Goal: Navigation & Orientation: Find specific page/section

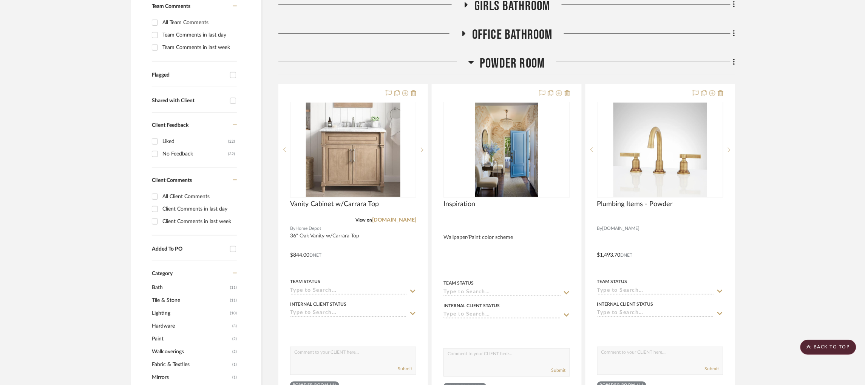
scroll to position [227, 0]
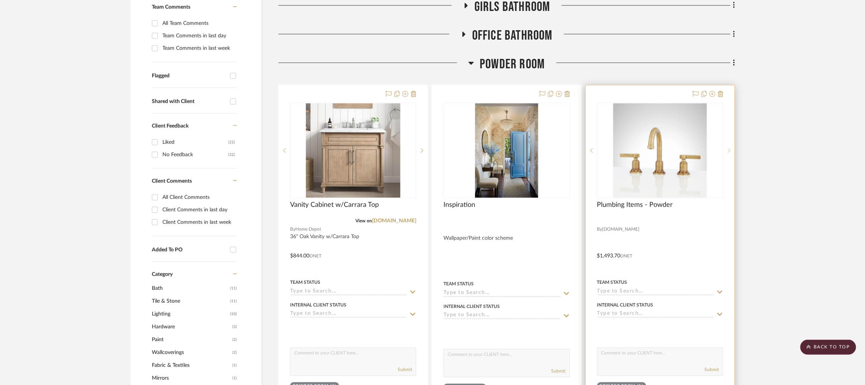
click at [728, 150] on icon at bounding box center [729, 150] width 3 height 5
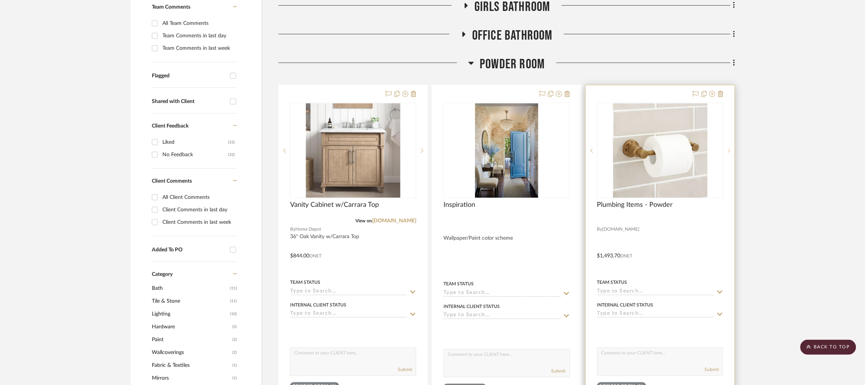
click at [728, 150] on icon at bounding box center [729, 150] width 3 height 5
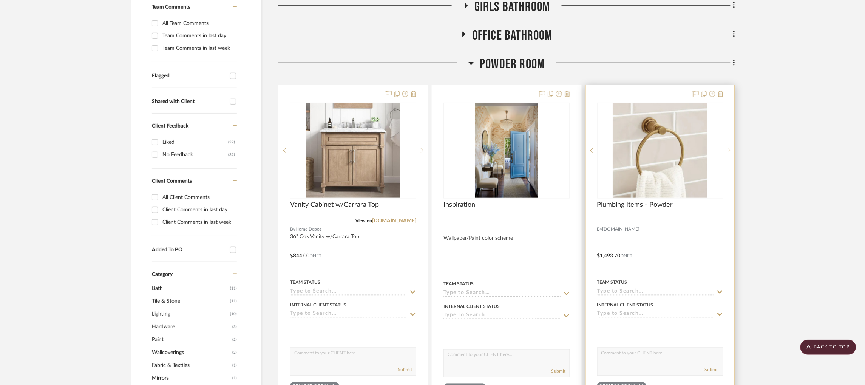
click at [728, 150] on icon at bounding box center [729, 150] width 3 height 5
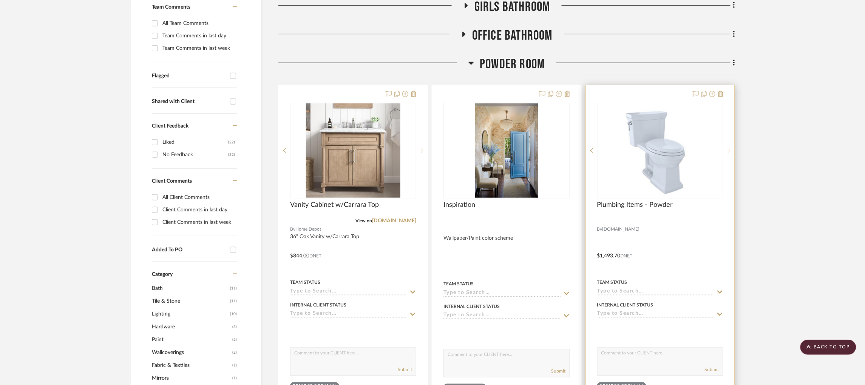
click at [728, 150] on icon at bounding box center [729, 150] width 3 height 5
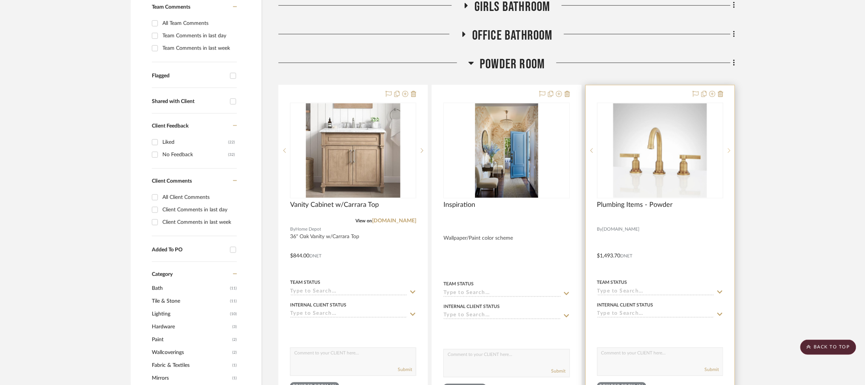
click at [728, 150] on icon at bounding box center [729, 150] width 3 height 5
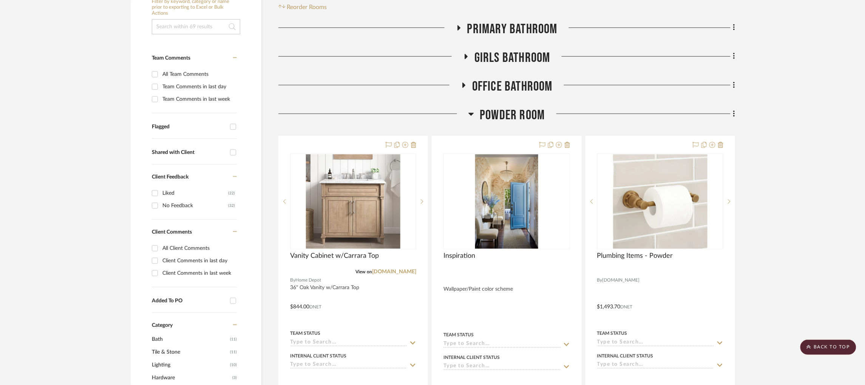
scroll to position [0, 0]
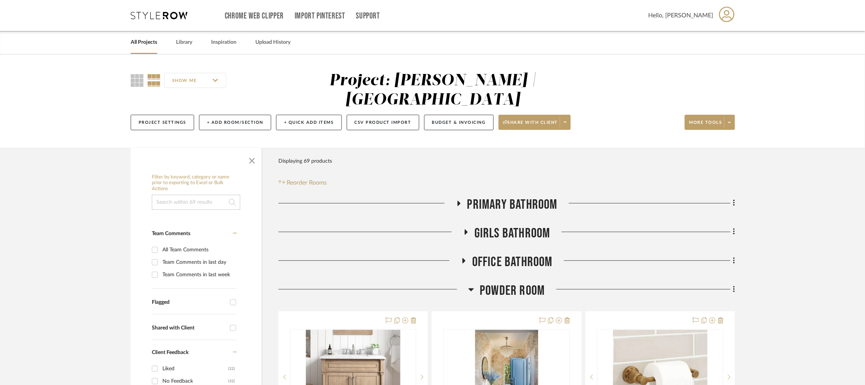
click at [178, 15] on icon at bounding box center [159, 16] width 57 height 8
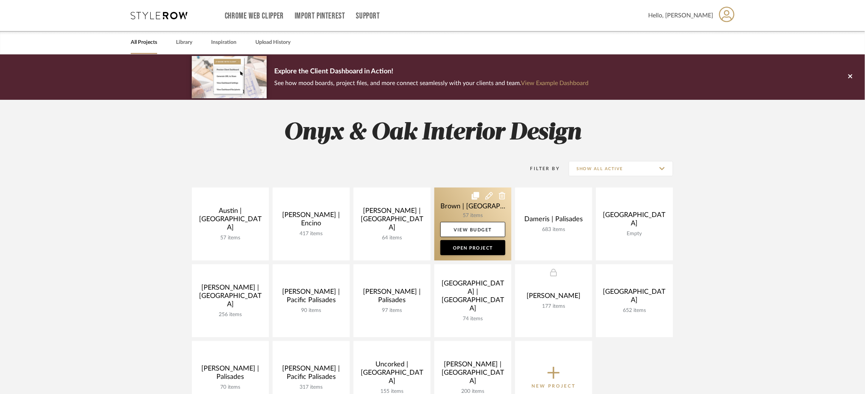
click at [445, 206] on link at bounding box center [472, 223] width 77 height 73
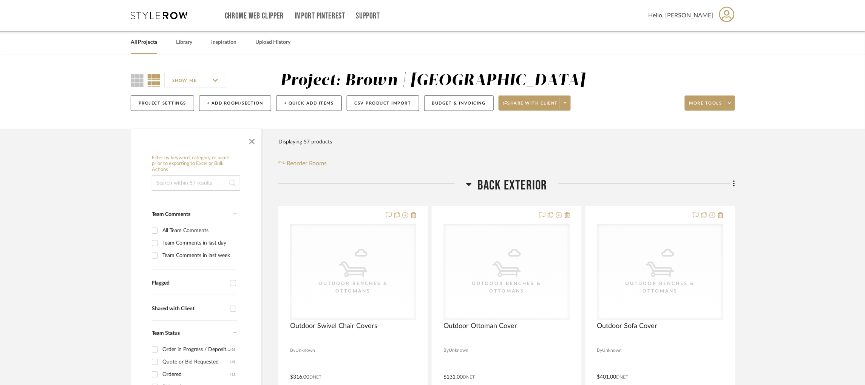
click at [468, 184] on icon at bounding box center [469, 184] width 5 height 3
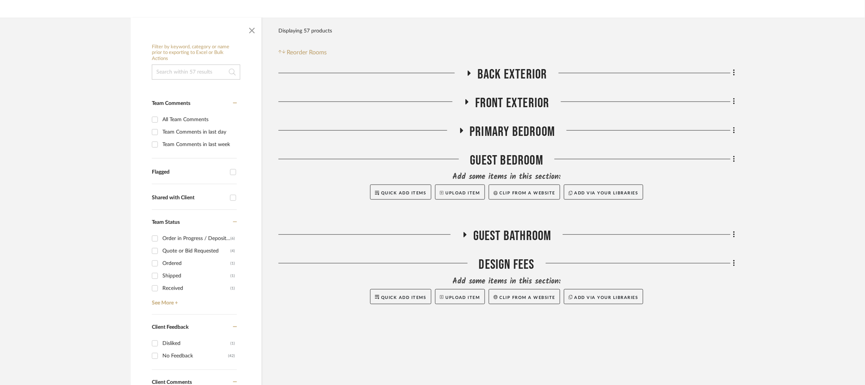
scroll to position [113, 0]
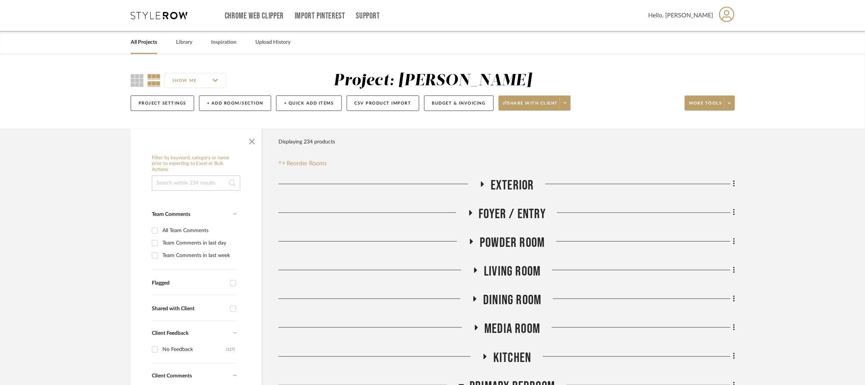
click at [482, 182] on icon at bounding box center [482, 184] width 9 height 6
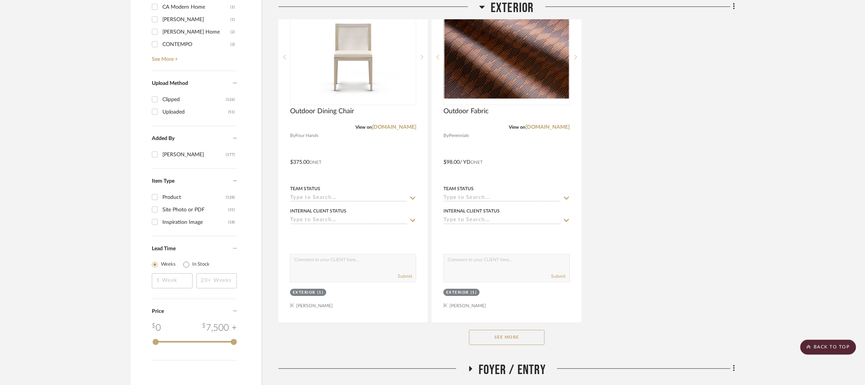
scroll to position [887, 0]
click at [506, 338] on button "See More" at bounding box center [507, 336] width 76 height 15
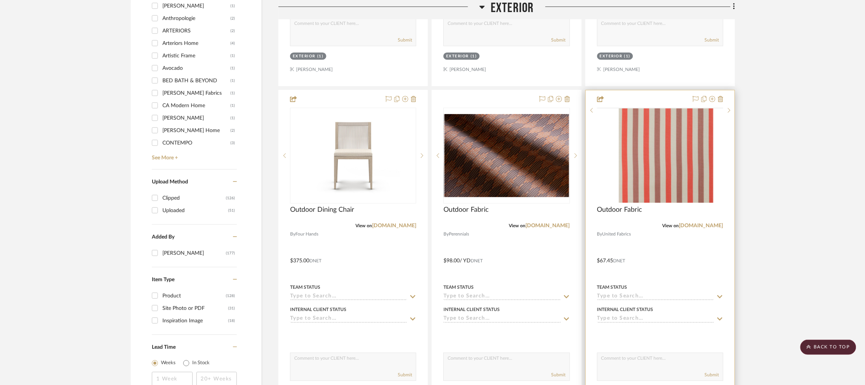
scroll to position [787, 0]
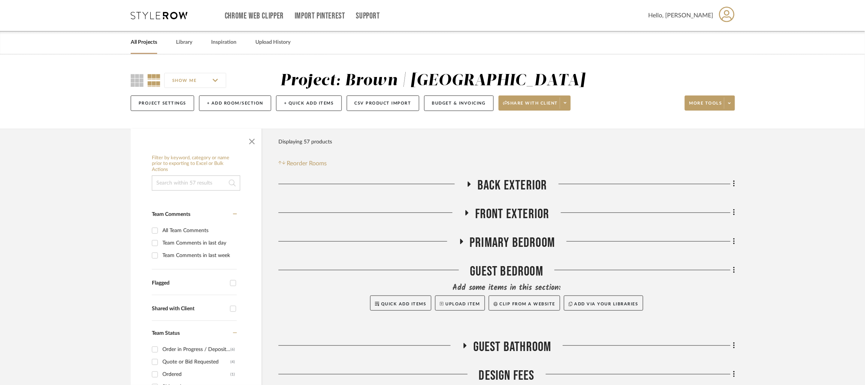
click at [167, 12] on icon at bounding box center [159, 16] width 57 height 8
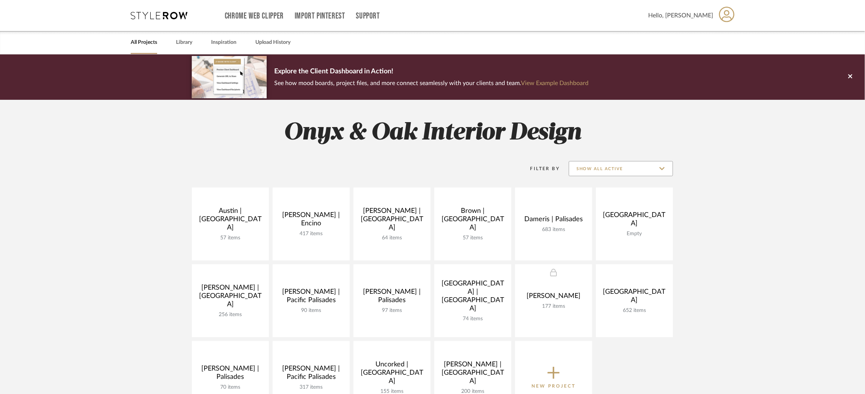
click at [654, 168] on input "Show All Active" at bounding box center [621, 168] width 104 height 15
click at [606, 227] on span "Archived" at bounding box center [621, 224] width 104 height 18
type input "Archived"
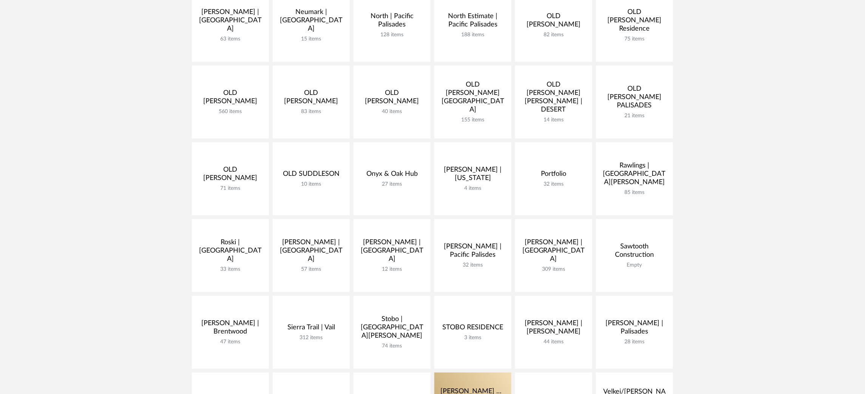
scroll to position [654, 0]
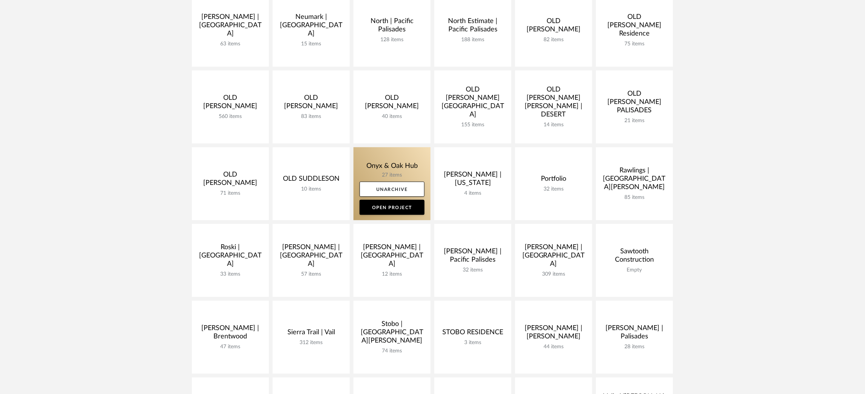
click at [391, 153] on link at bounding box center [392, 183] width 77 height 73
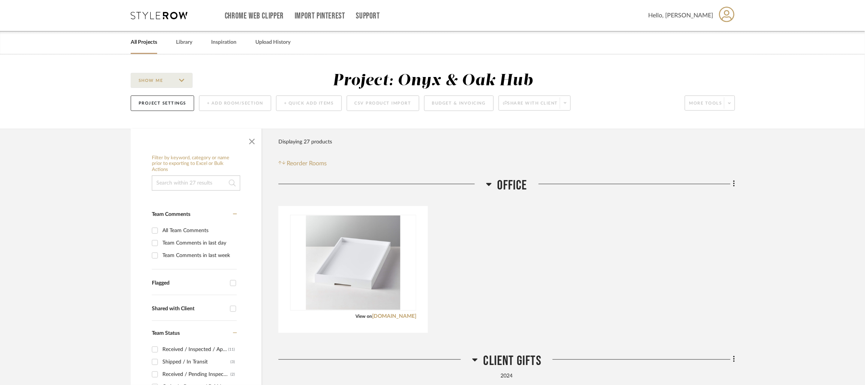
click at [167, 13] on icon at bounding box center [159, 16] width 57 height 8
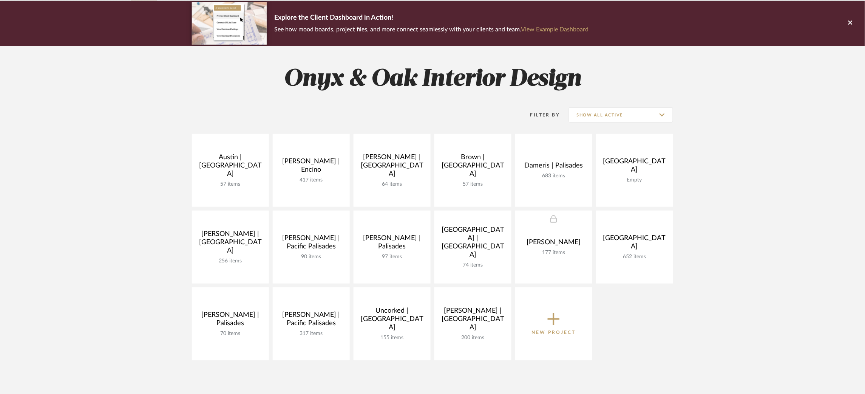
scroll to position [54, 0]
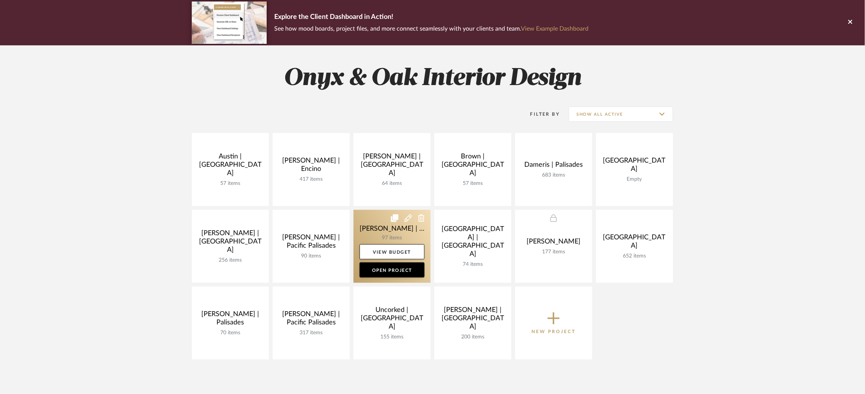
click at [379, 227] on link at bounding box center [392, 246] width 77 height 73
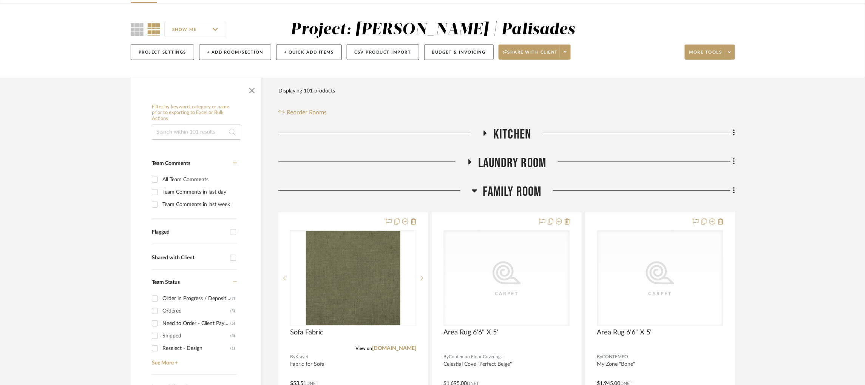
scroll to position [51, 0]
click at [474, 190] on icon at bounding box center [474, 190] width 5 height 3
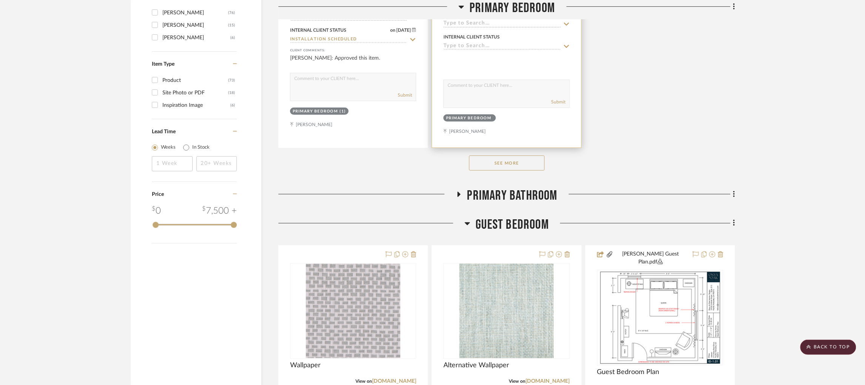
scroll to position [1189, 0]
click at [527, 155] on button "See More" at bounding box center [507, 162] width 76 height 15
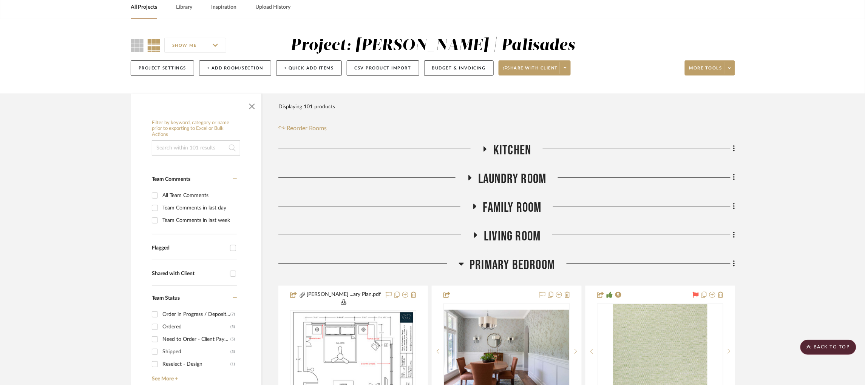
scroll to position [15, 0]
